Goal: Transaction & Acquisition: Purchase product/service

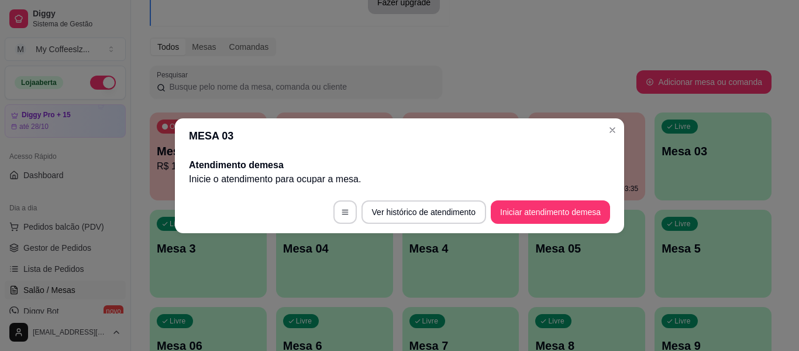
scroll to position [23, 0]
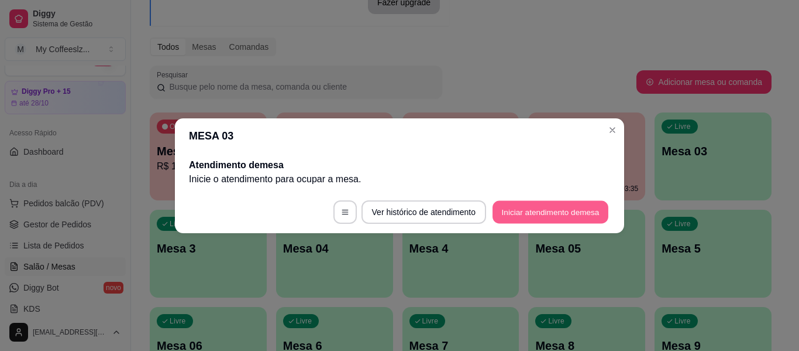
click at [551, 210] on button "Iniciar atendimento de mesa" at bounding box center [551, 211] width 116 height 23
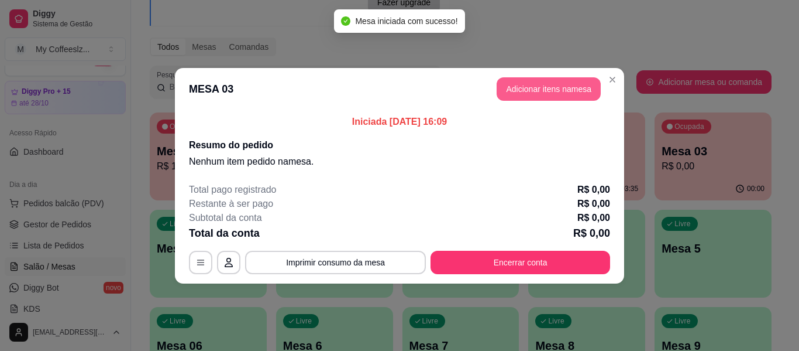
click at [524, 94] on button "Adicionar itens na mesa" at bounding box center [549, 88] width 104 height 23
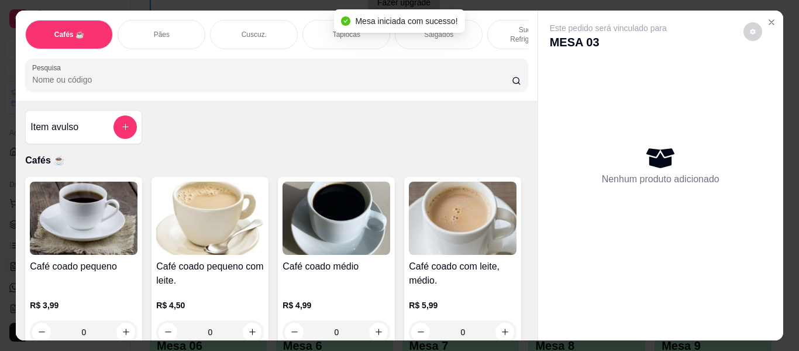
click at [515, 34] on div "Sucos e Refrigerantes" at bounding box center [532, 34] width 88 height 29
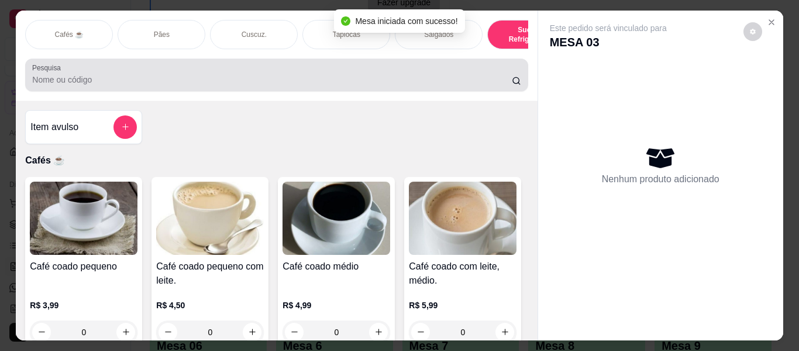
click at [515, 59] on div "Pesquisa" at bounding box center [276, 75] width 503 height 33
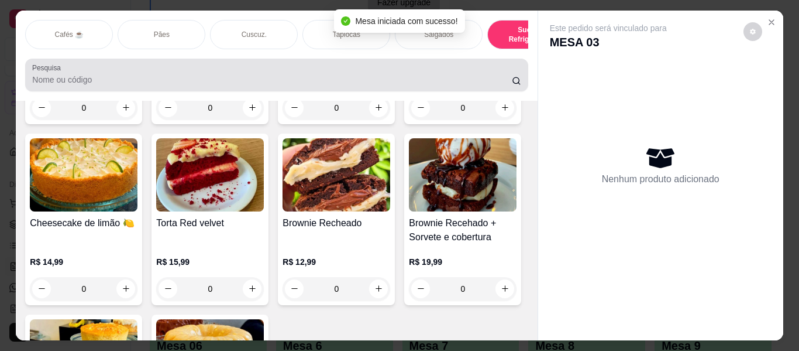
scroll to position [32, 0]
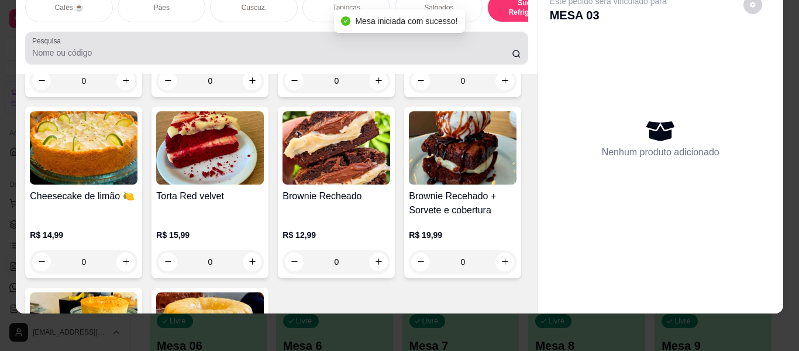
click at [515, 34] on div "Pesquisa" at bounding box center [276, 48] width 503 height 33
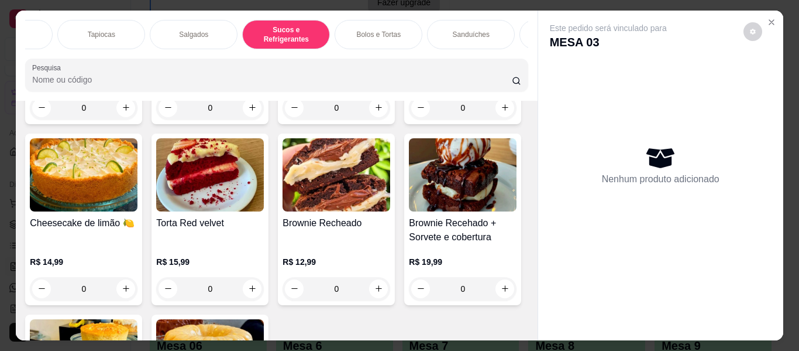
scroll to position [0, 258]
click at [524, 31] on p "Frappés de frutas" at bounding box center [551, 34] width 55 height 9
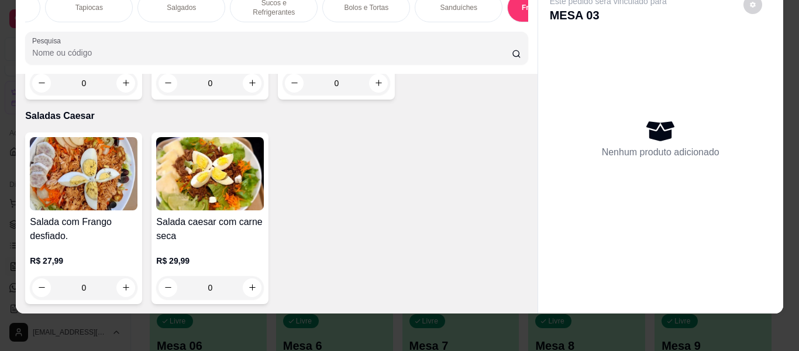
scroll to position [7818, 0]
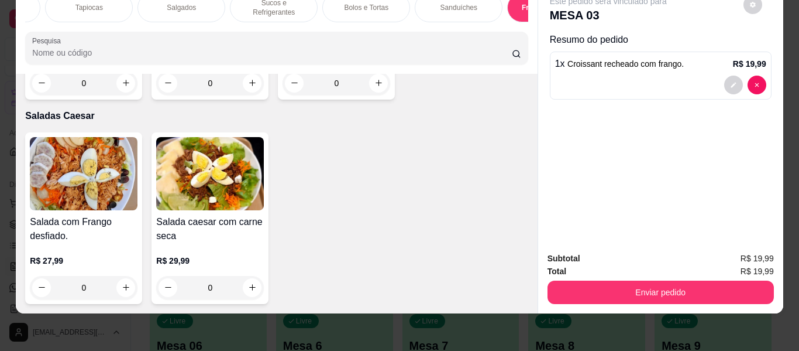
type input "2"
type input "1"
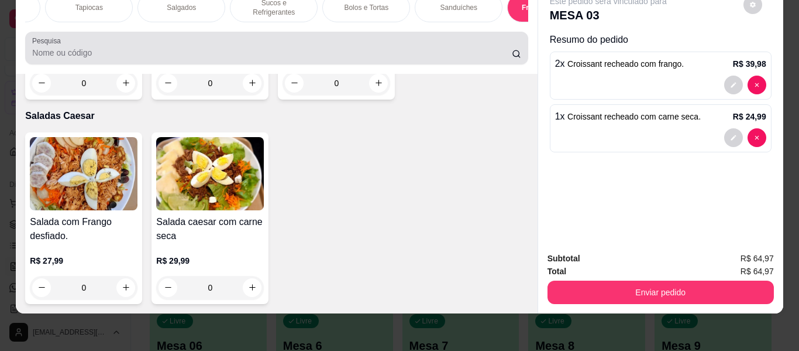
scroll to position [0, 0]
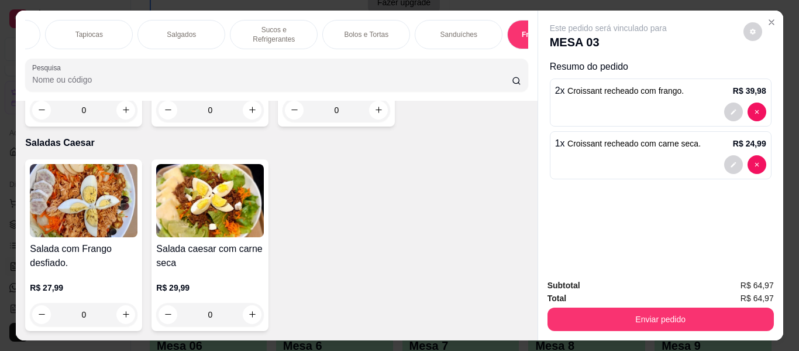
click at [387, 23] on div "Bolos e Tortas" at bounding box center [366, 34] width 88 height 29
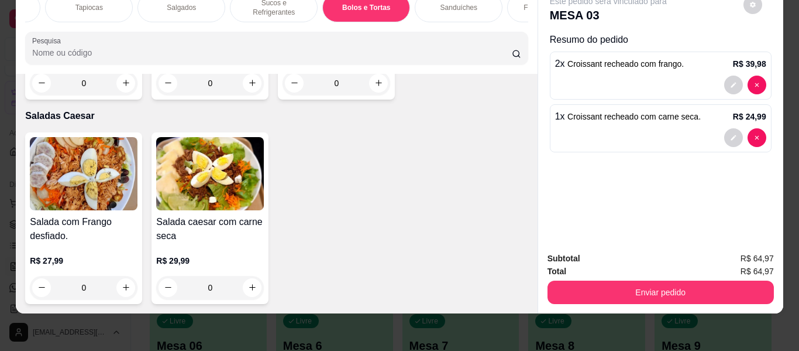
scroll to position [7057, 0]
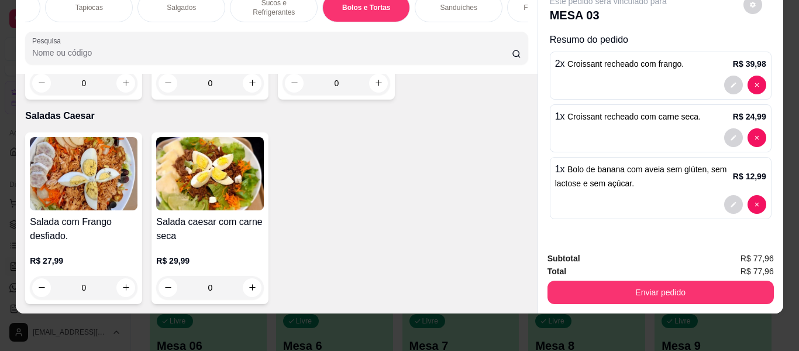
type input "4"
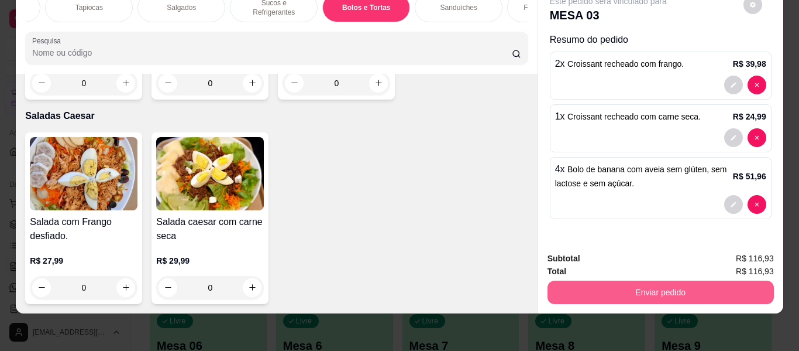
click at [578, 285] on button "Enviar pedido" at bounding box center [661, 291] width 226 height 23
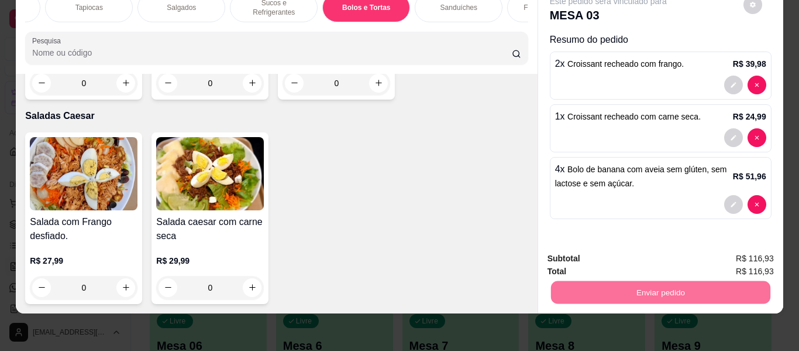
click at [756, 248] on button "Enviar pedido" at bounding box center [744, 254] width 64 height 22
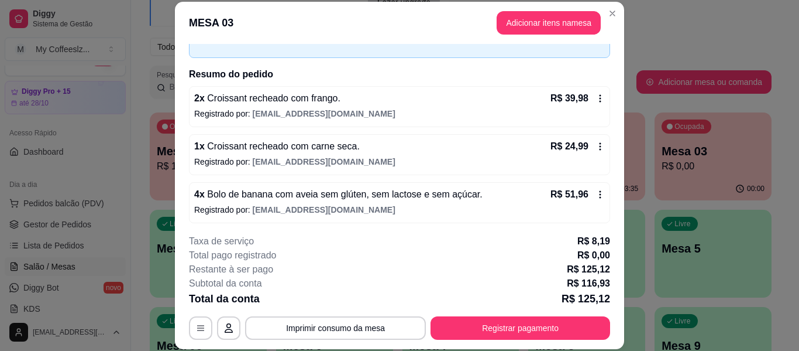
scroll to position [71, 0]
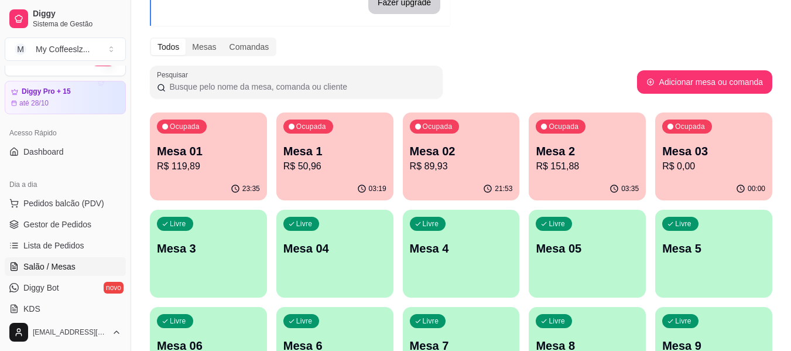
click at [332, 176] on div "Ocupada Mesa 1 R$ 50,96" at bounding box center [334, 144] width 117 height 65
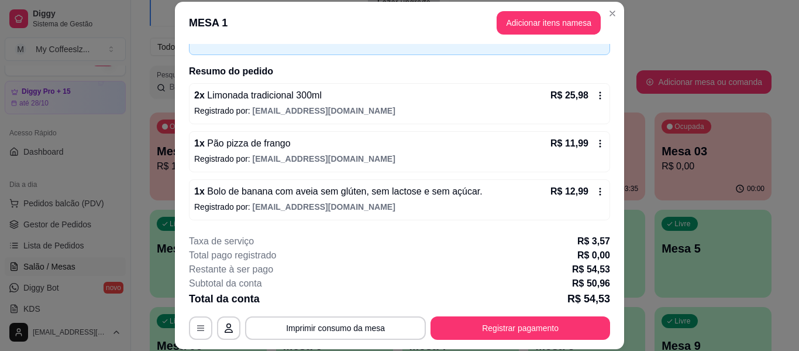
scroll to position [36, 0]
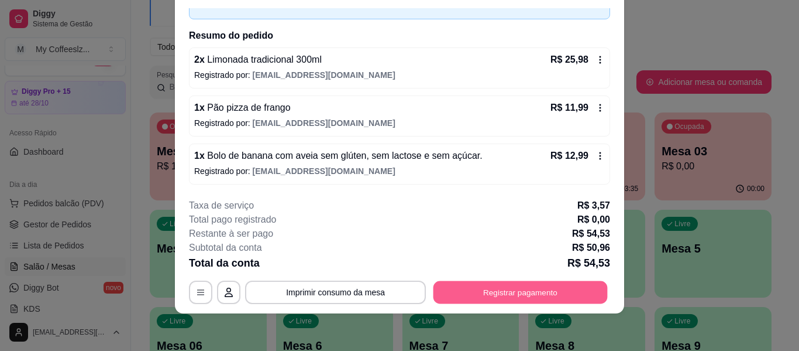
click at [483, 294] on button "Registrar pagamento" at bounding box center [521, 292] width 174 height 23
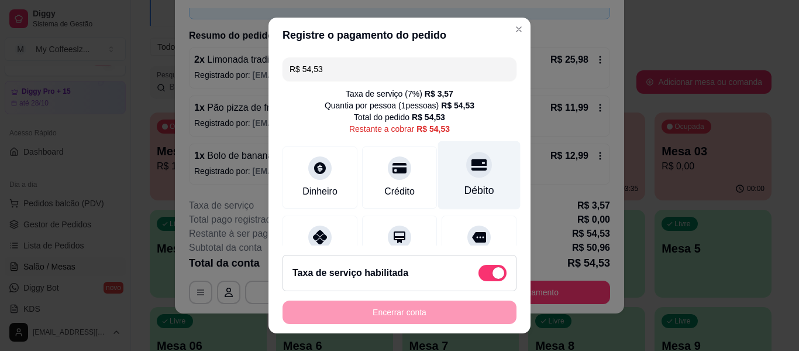
click at [472, 174] on div "Débito" at bounding box center [479, 175] width 83 height 68
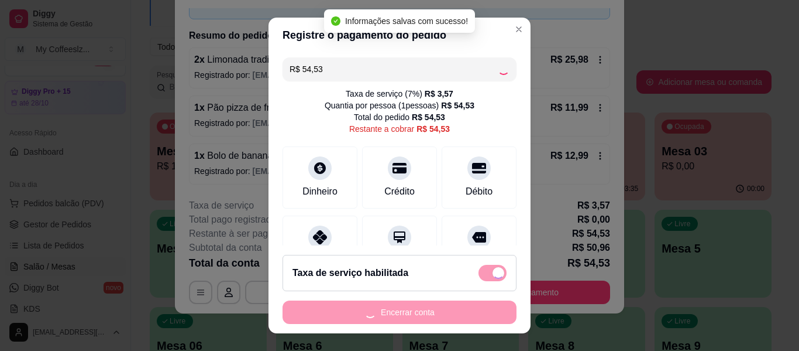
type input "R$ 0,00"
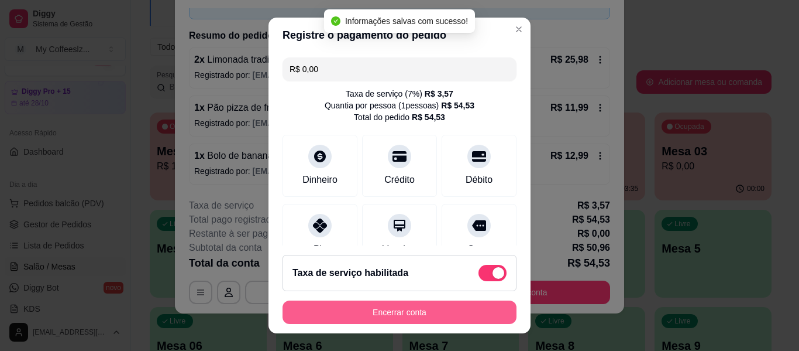
click at [432, 308] on button "Encerrar conta" at bounding box center [400, 311] width 234 height 23
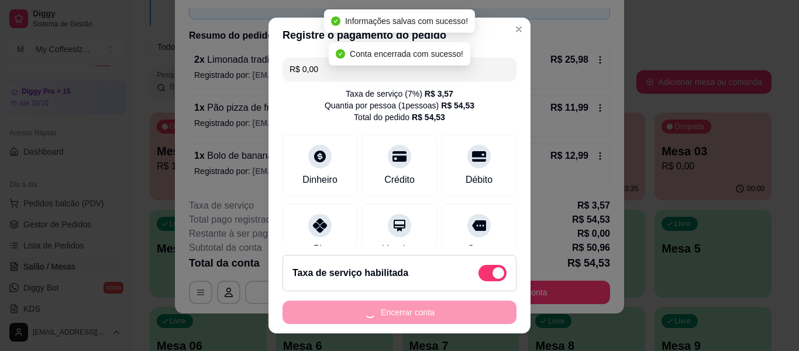
scroll to position [0, 0]
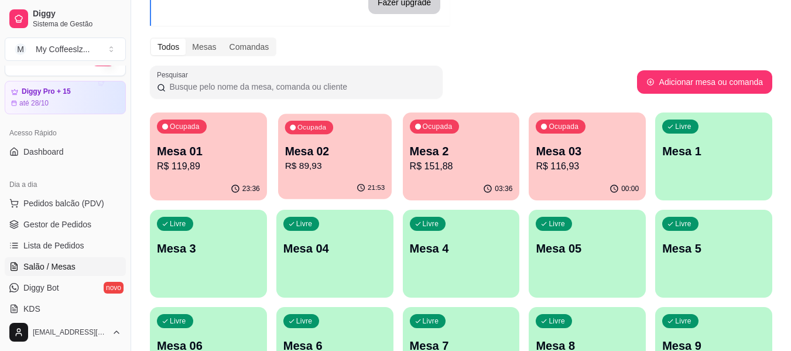
click at [359, 176] on div "Ocupada Mesa 02 R$ 89,93" at bounding box center [335, 145] width 114 height 63
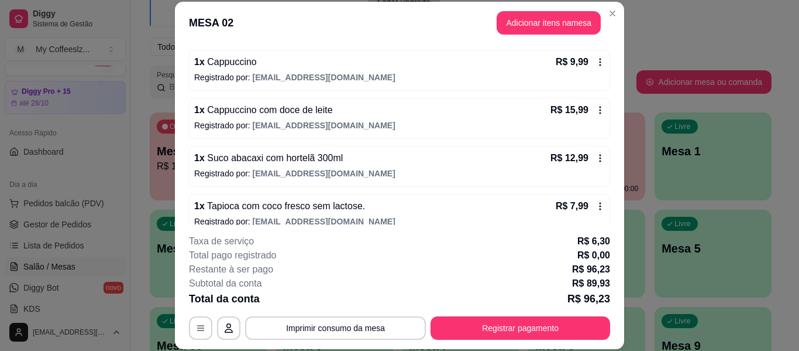
scroll to position [215, 0]
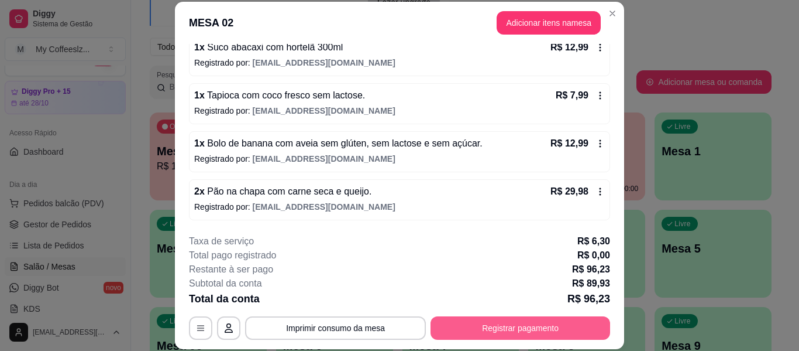
click at [447, 330] on button "Registrar pagamento" at bounding box center [521, 327] width 180 height 23
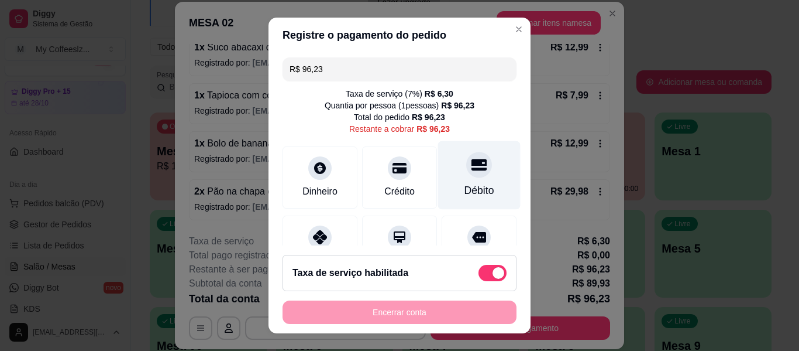
click at [467, 178] on div "Débito" at bounding box center [479, 175] width 83 height 68
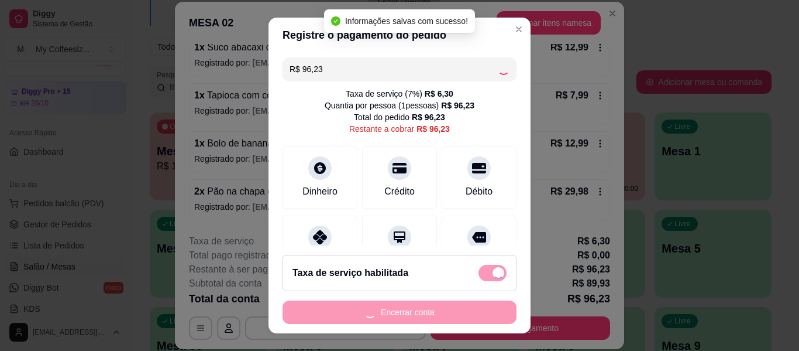
type input "R$ 0,00"
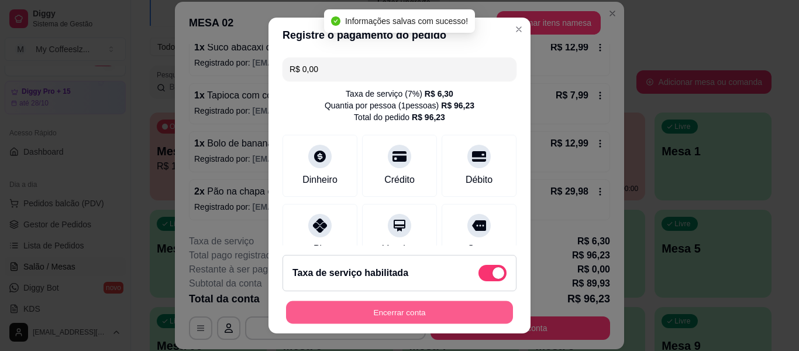
click at [425, 315] on button "Encerrar conta" at bounding box center [399, 312] width 227 height 23
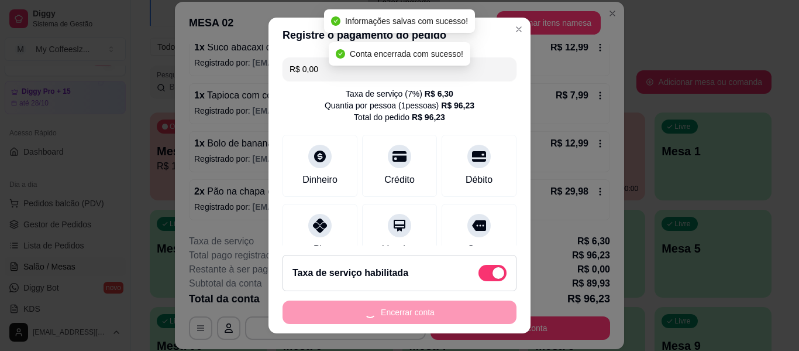
scroll to position [0, 0]
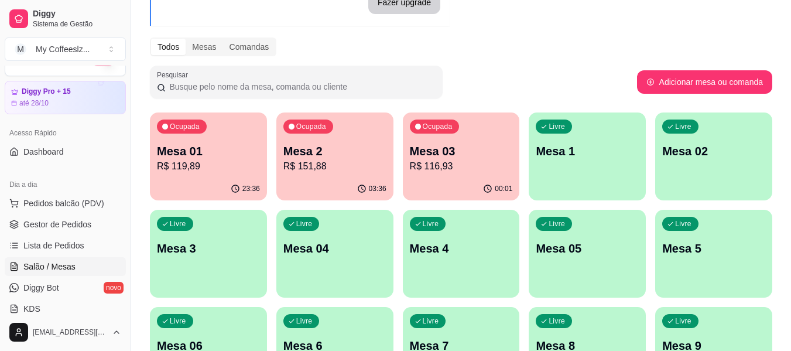
click at [200, 163] on p "R$ 119,89" at bounding box center [208, 166] width 103 height 14
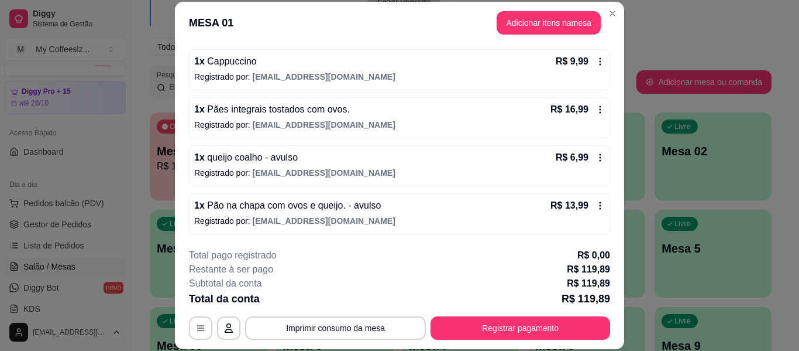
scroll to position [36, 0]
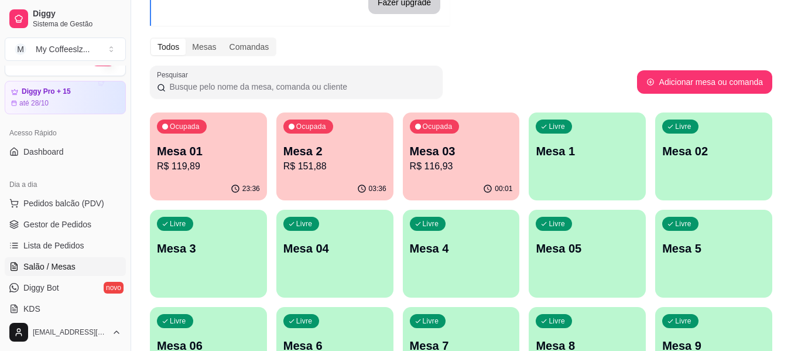
click at [337, 181] on div "03:36" at bounding box center [334, 188] width 117 height 23
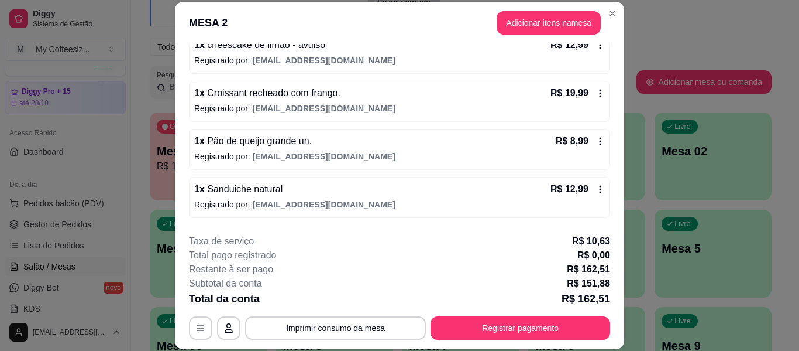
scroll to position [551, 0]
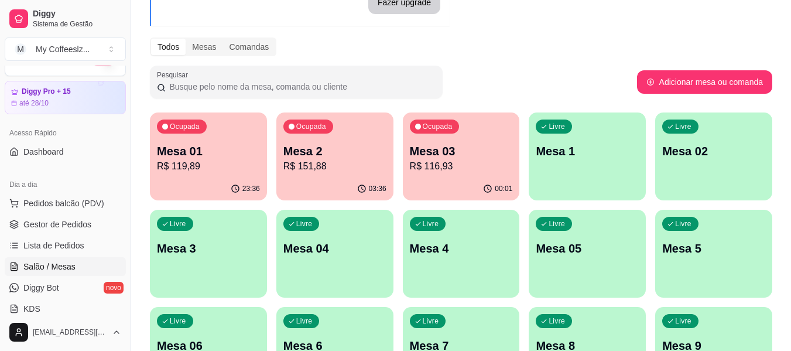
click at [455, 149] on p "Mesa 03" at bounding box center [461, 151] width 103 height 16
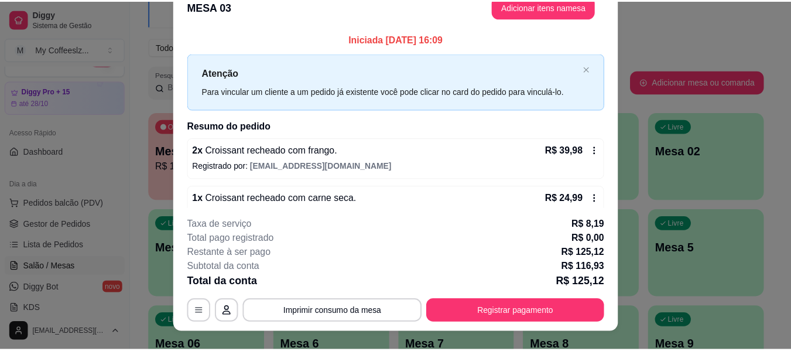
scroll to position [0, 0]
